Goal: Task Accomplishment & Management: Use online tool/utility

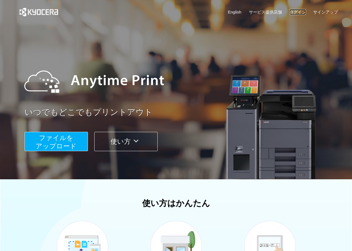
click at [294, 10] on link "ログイン" at bounding box center [297, 12] width 17 height 6
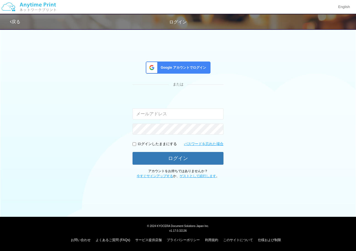
type input "[EMAIL_ADDRESS][DOMAIN_NAME]"
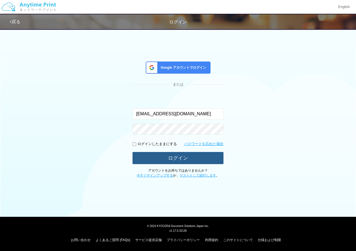
click at [174, 164] on button "ログイン" at bounding box center [178, 158] width 91 height 12
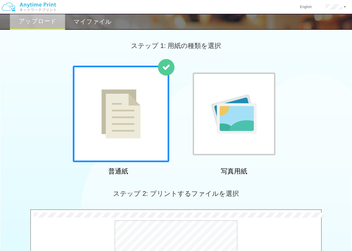
scroll to position [168, 0]
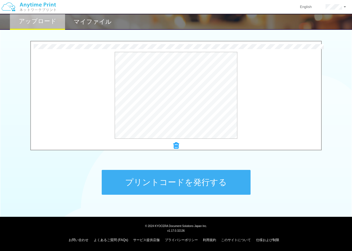
click at [201, 185] on button "プリントコードを発行する" at bounding box center [176, 182] width 149 height 25
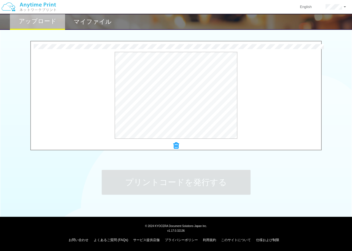
scroll to position [0, 0]
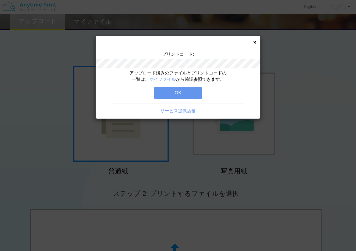
click at [175, 90] on button "OK" at bounding box center [177, 93] width 47 height 12
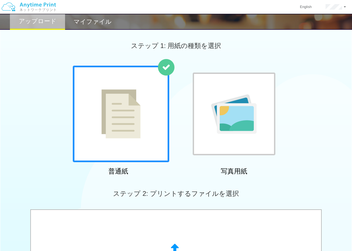
click at [103, 21] on h2 "マイファイル" at bounding box center [93, 21] width 38 height 7
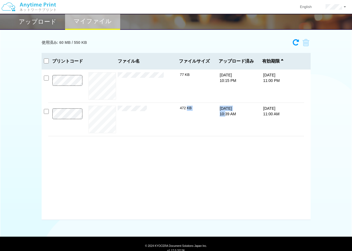
drag, startPoint x: 186, startPoint y: 109, endPoint x: 224, endPoint y: 113, distance: 38.2
click at [224, 113] on div "プレビュー × 青鞋研究2-13.pdf 472 KB [DATE] 10:39 AM [DATE] 11:00 AM" at bounding box center [176, 119] width 256 height 33
drag, startPoint x: 224, startPoint y: 113, endPoint x: 263, endPoint y: 123, distance: 40.8
click at [263, 123] on div "プレビュー × 青鞋研究2-13.pdf 472 KB [DATE] 10:39 AM [DATE] 11:00 AM" at bounding box center [176, 119] width 256 height 33
click at [51, 113] on p at bounding box center [67, 120] width 39 height 25
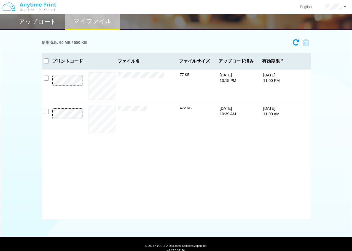
drag, startPoint x: 284, startPoint y: 113, endPoint x: 260, endPoint y: 105, distance: 25.1
click at [260, 105] on div "プレビュー × 青鞋研究2-13.pdf 472 KB [DATE] 10:39 AM [DATE] 11:00 AM" at bounding box center [176, 119] width 256 height 33
copy p "[DATE] 11:00 AM"
click at [38, 7] on img at bounding box center [28, 6] width 59 height 19
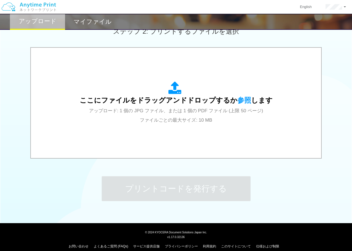
scroll to position [168, 0]
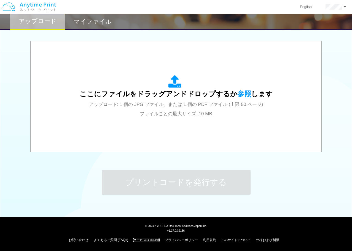
click at [141, 241] on link "サービス提供店舗" at bounding box center [146, 240] width 26 height 4
